Goal: Browse casually: Explore the website without a specific task or goal

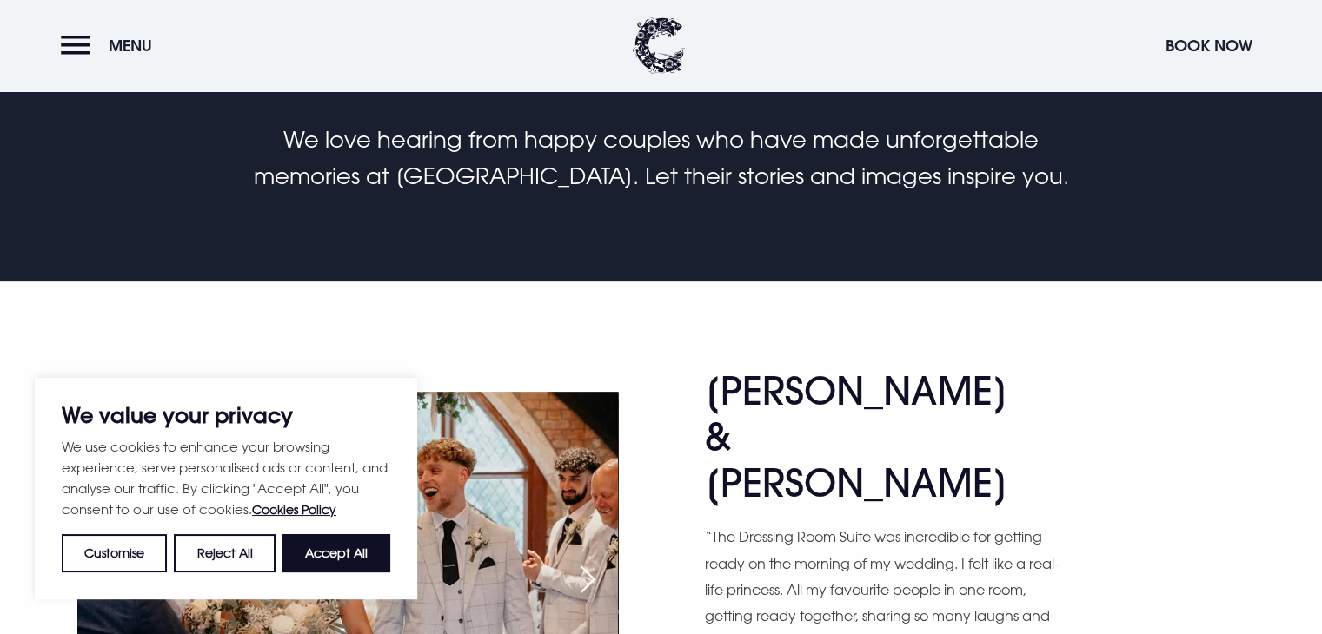
scroll to position [689, 0]
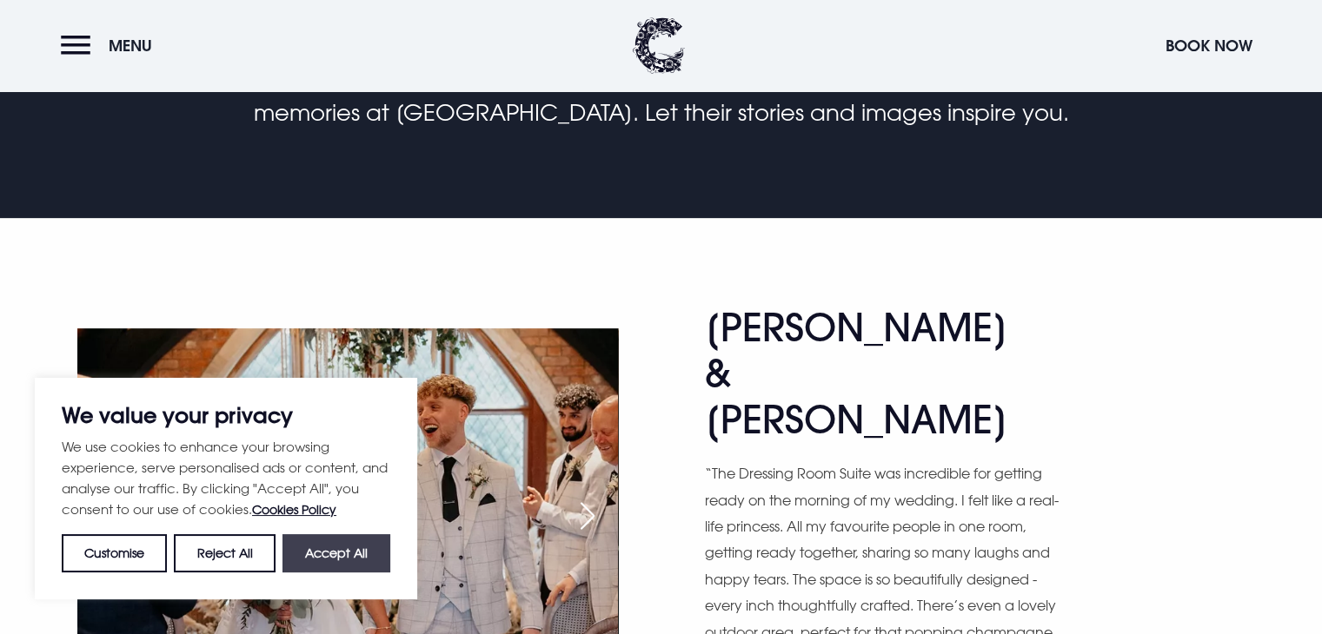
click at [355, 550] on button "Accept All" at bounding box center [336, 554] width 108 height 38
checkbox input "true"
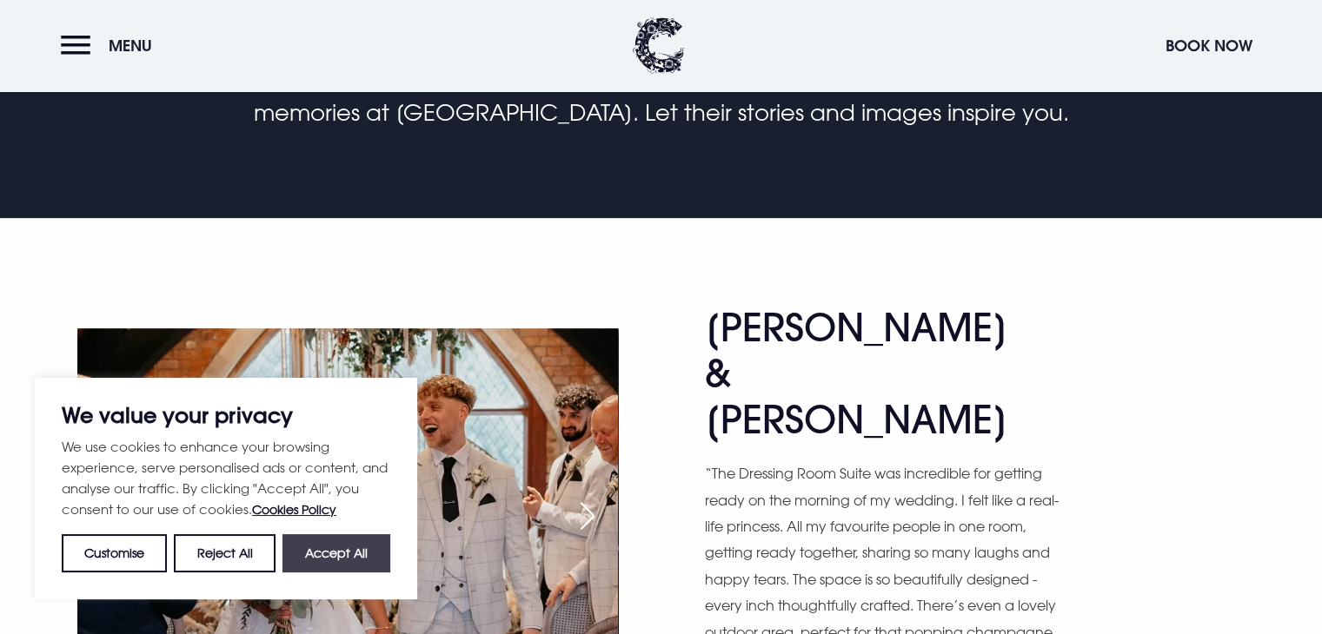
checkbox input "true"
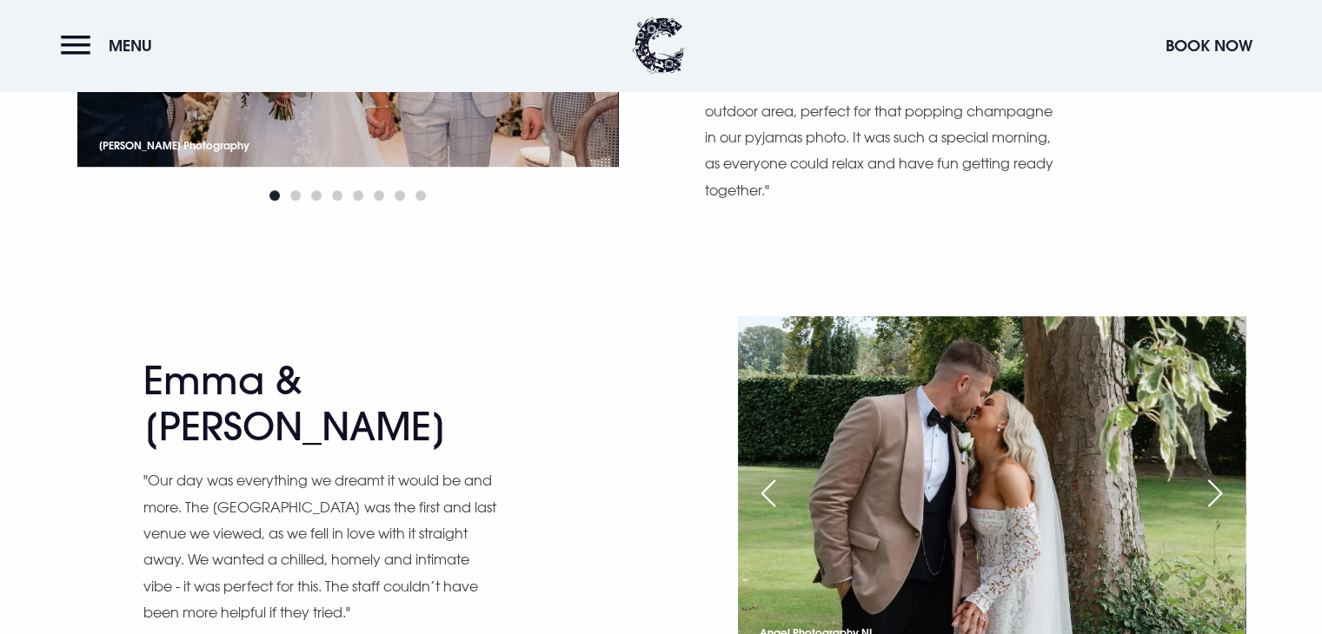
scroll to position [1326, 0]
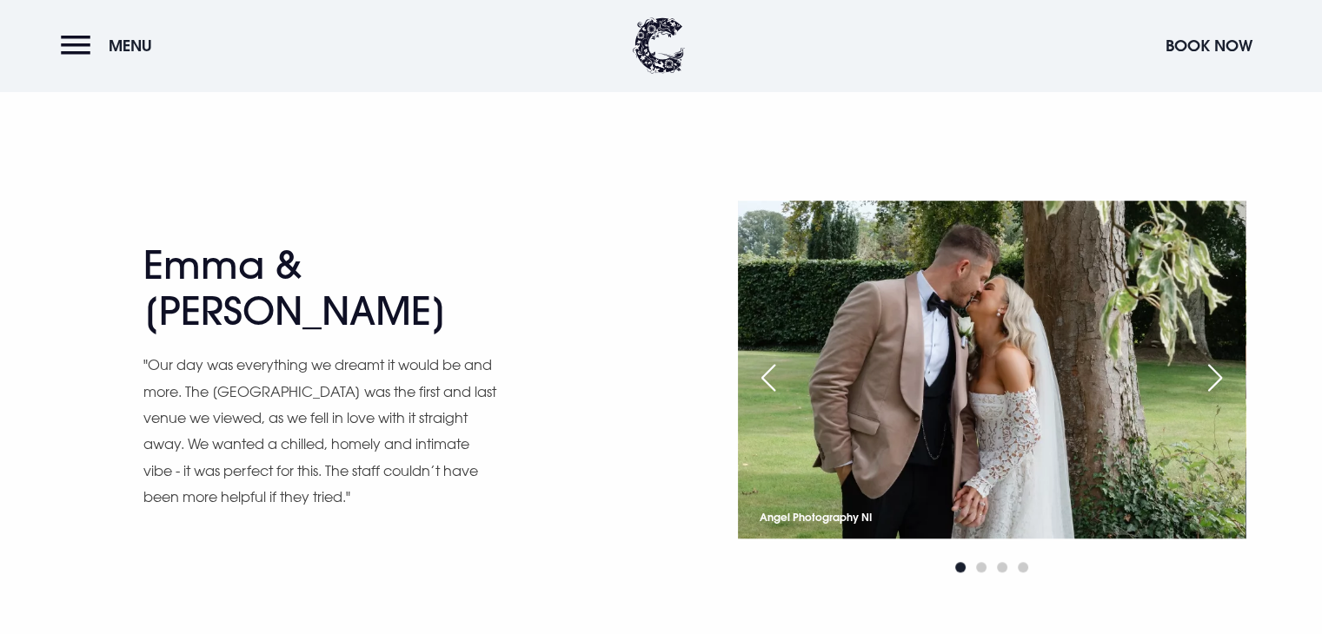
click at [1218, 359] on div "Next slide" at bounding box center [1214, 378] width 43 height 38
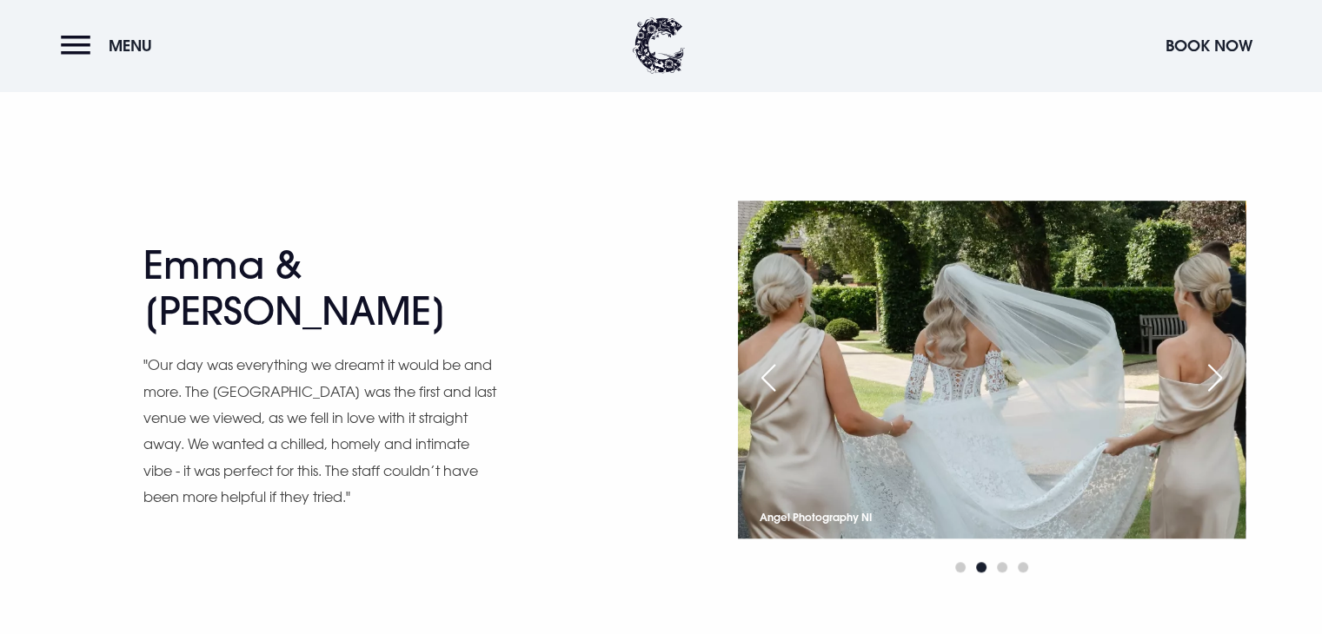
click at [1218, 359] on div "Next slide" at bounding box center [1214, 378] width 43 height 38
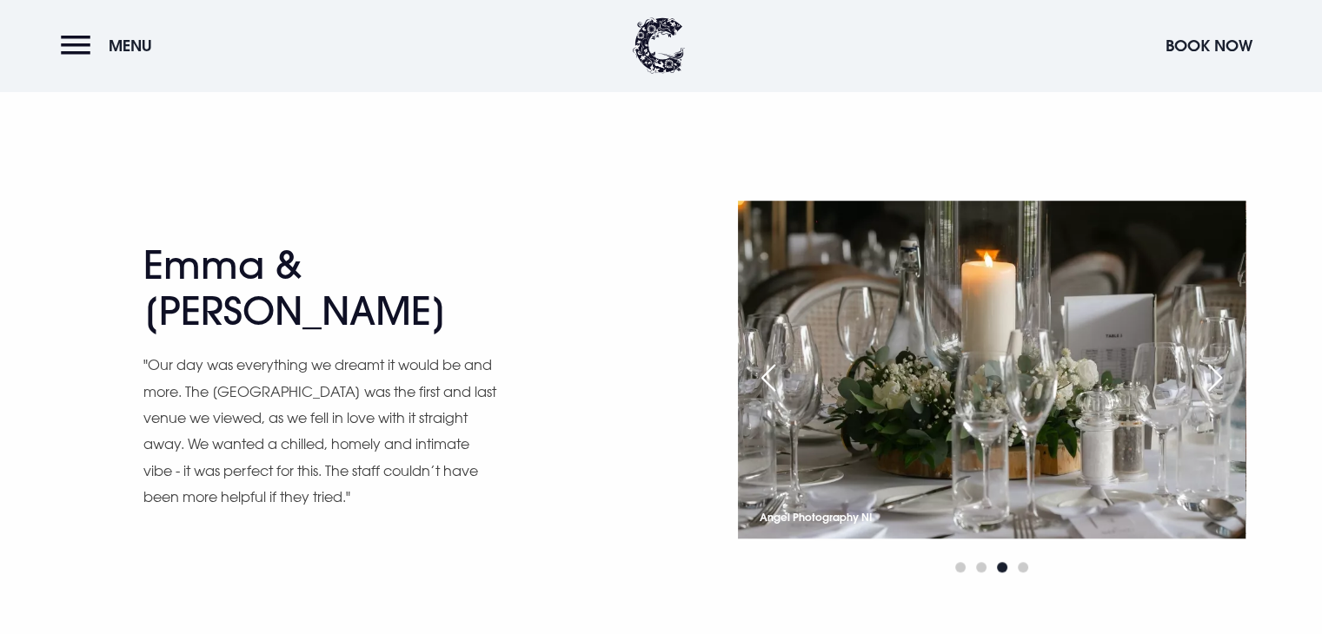
click at [1218, 359] on div "Next slide" at bounding box center [1214, 378] width 43 height 38
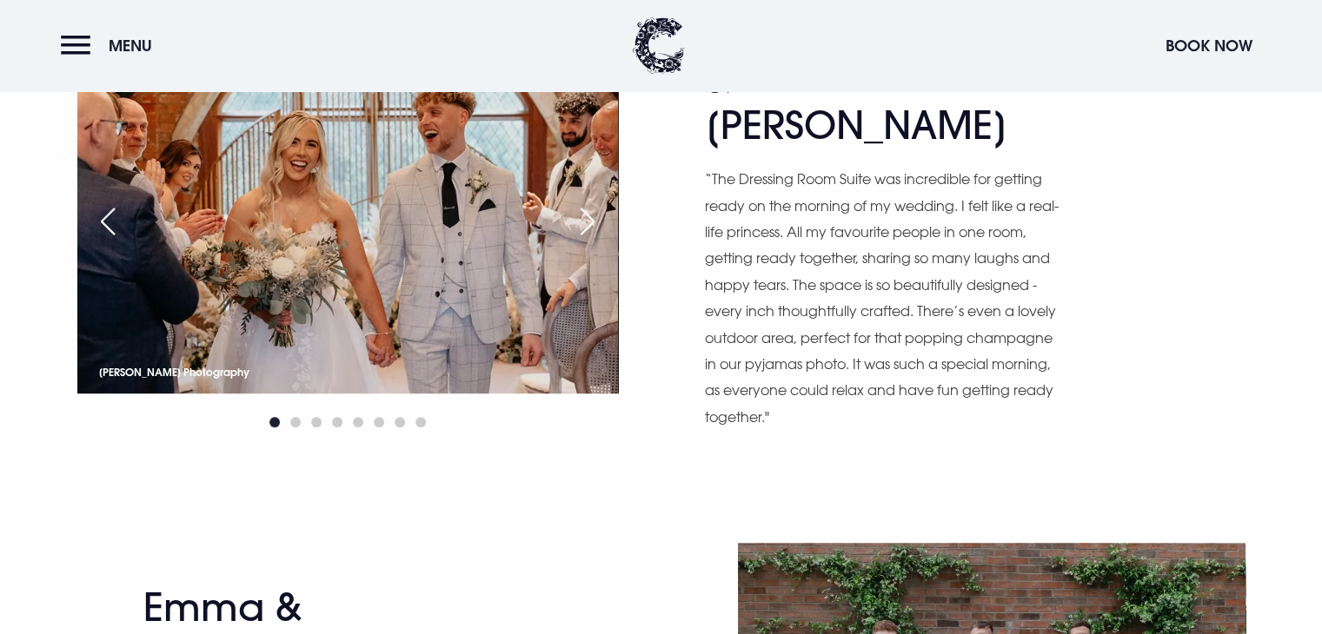
scroll to position [0, 0]
